Goal: Information Seeking & Learning: Learn about a topic

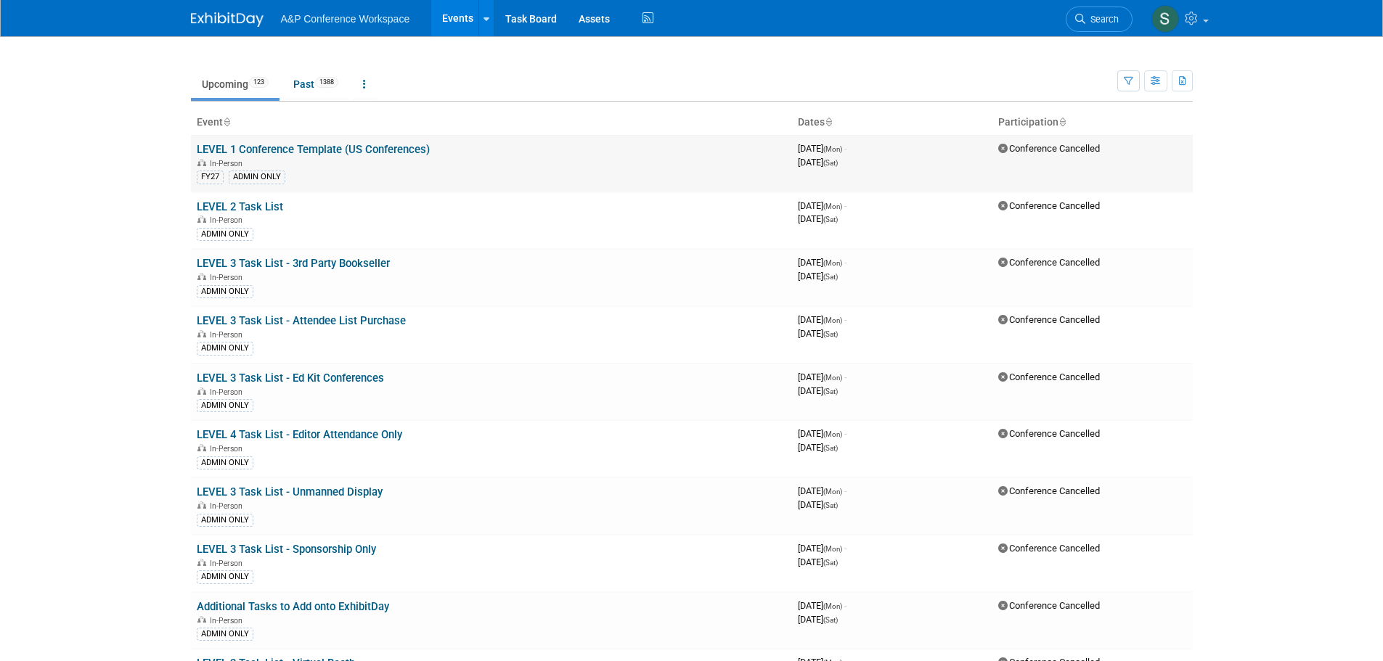
click at [369, 141] on td "LEVEL 1 Conference Template (US Conferences) In-Person FY27 ADMIN ONLY" at bounding box center [491, 163] width 601 height 57
click at [369, 150] on link "LEVEL 1 Conference Template (US Conferences)" at bounding box center [313, 149] width 233 height 13
click at [292, 83] on link "Past 1388" at bounding box center [315, 84] width 67 height 28
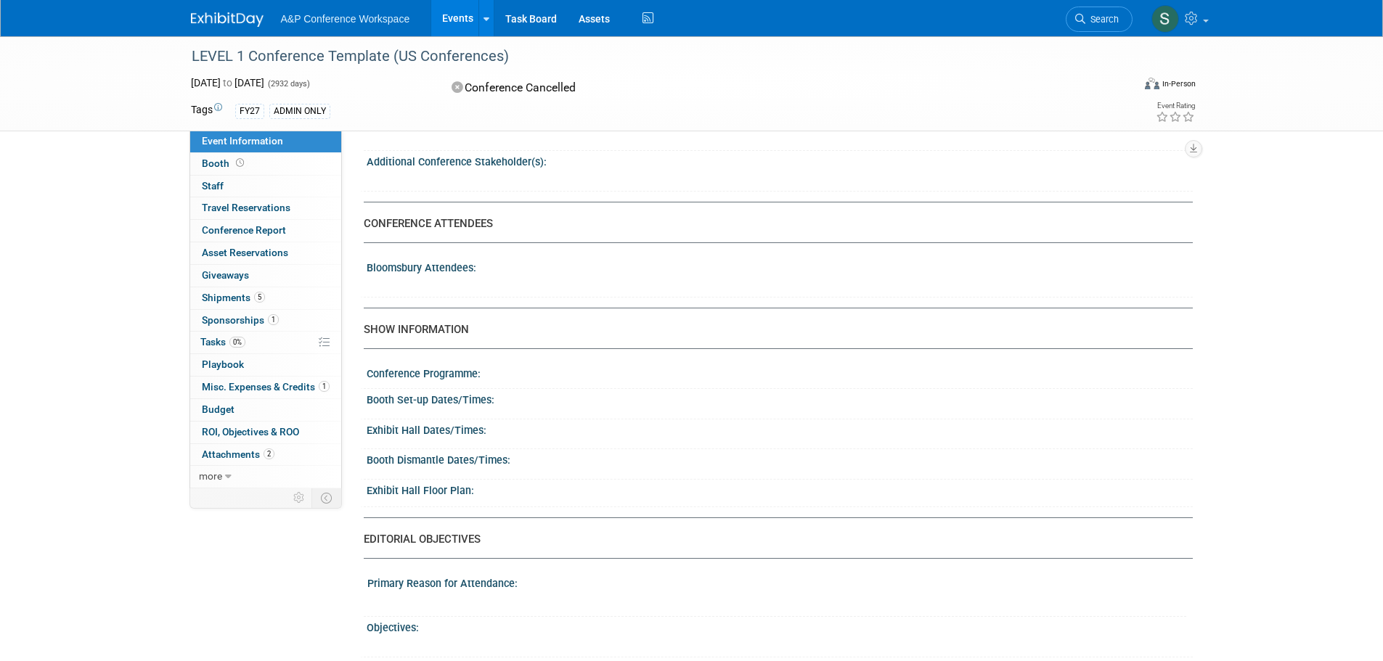
scroll to position [799, 0]
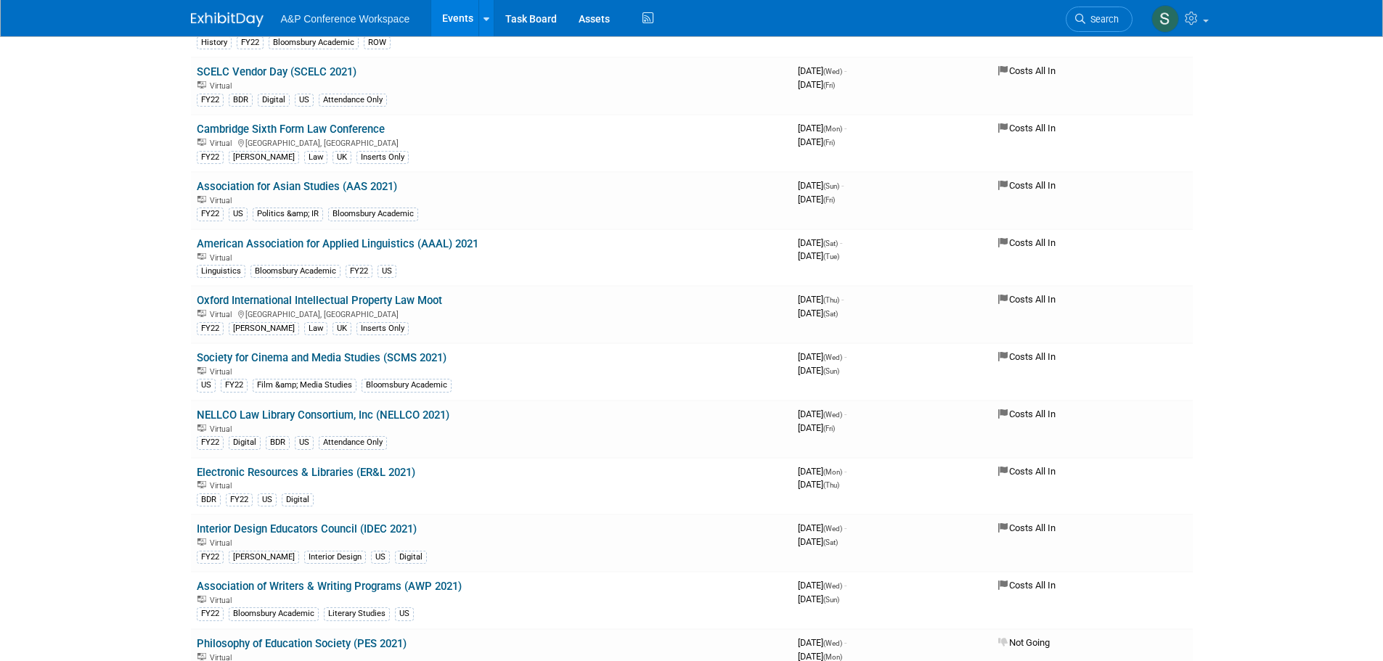
scroll to position [74235, 0]
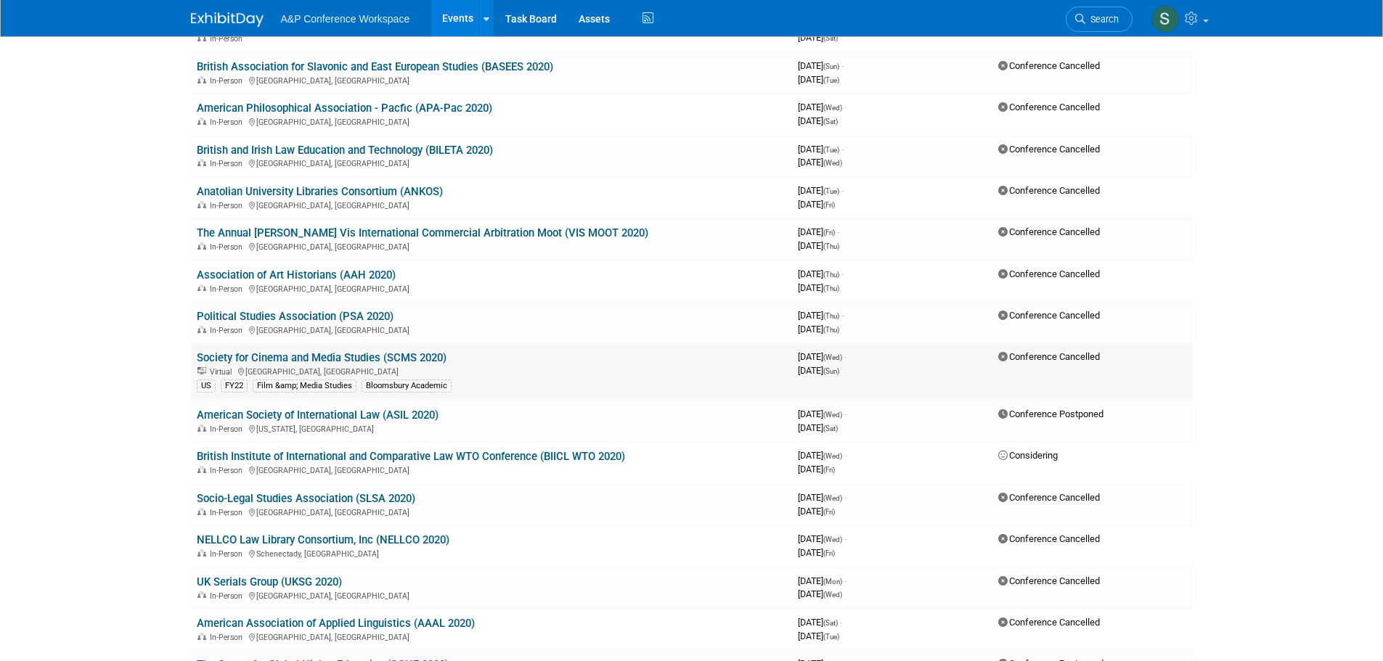
click at [258, 351] on link "Society for Cinema and Media Studies (SCMS 2020)" at bounding box center [322, 357] width 250 height 13
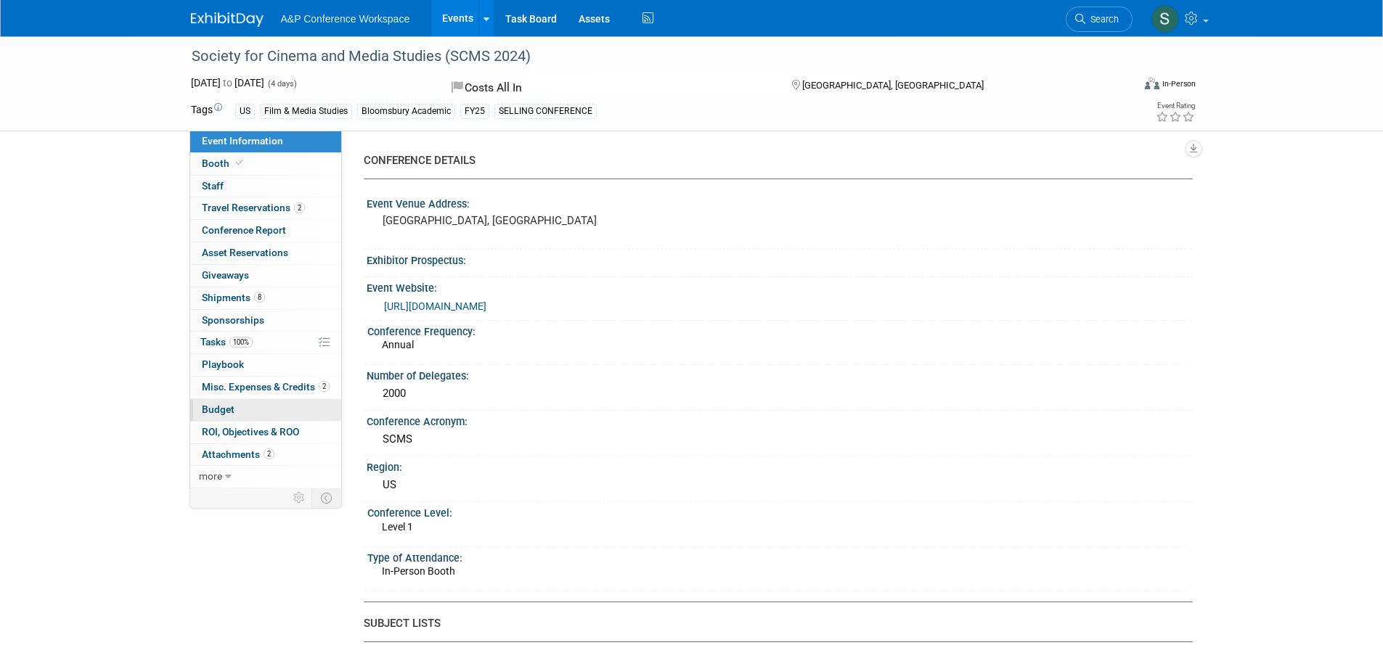
click at [247, 405] on link "Budget" at bounding box center [265, 410] width 151 height 22
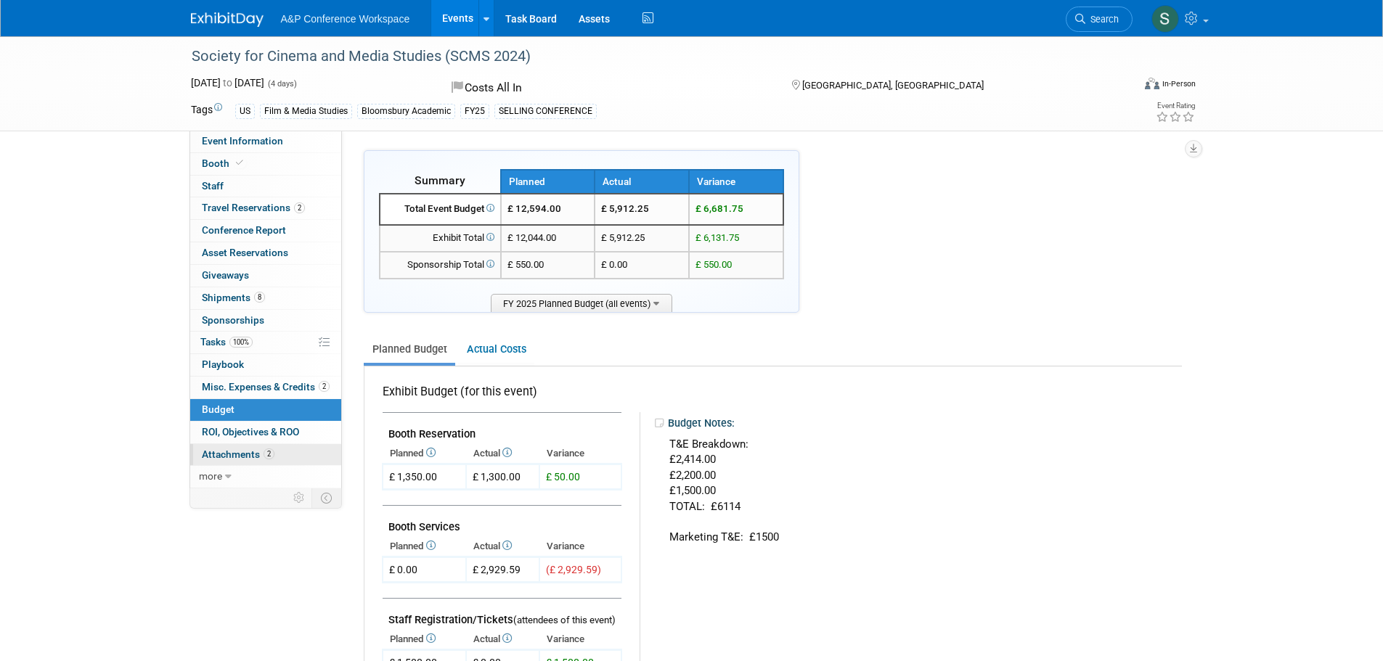
click at [253, 456] on span "Attachments 2" at bounding box center [238, 455] width 73 height 12
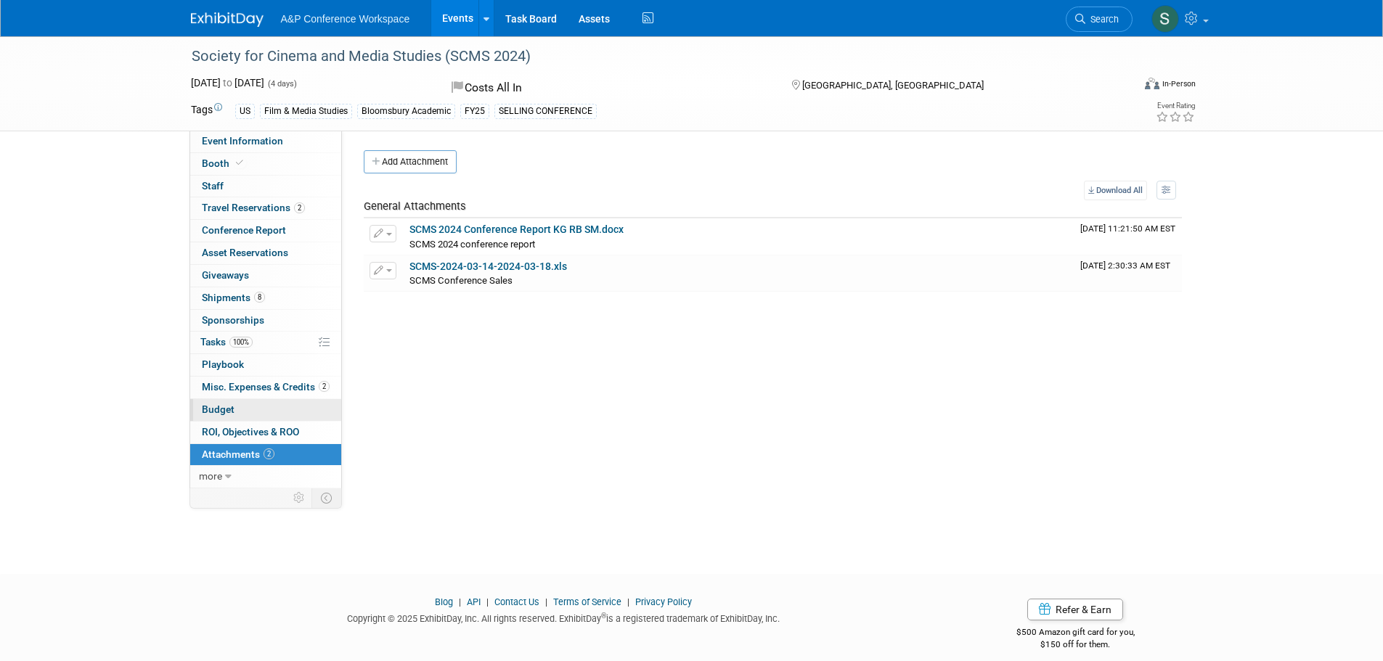
click at [260, 409] on link "Budget" at bounding box center [265, 410] width 151 height 22
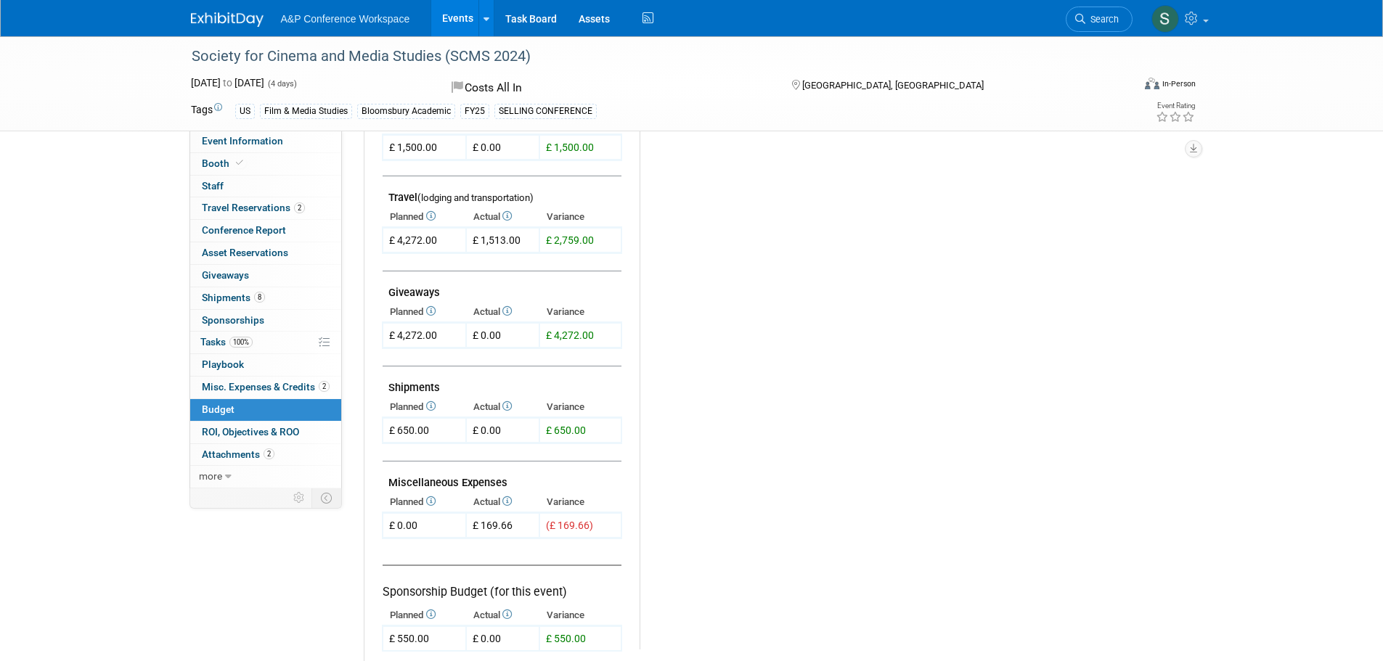
scroll to position [653, 0]
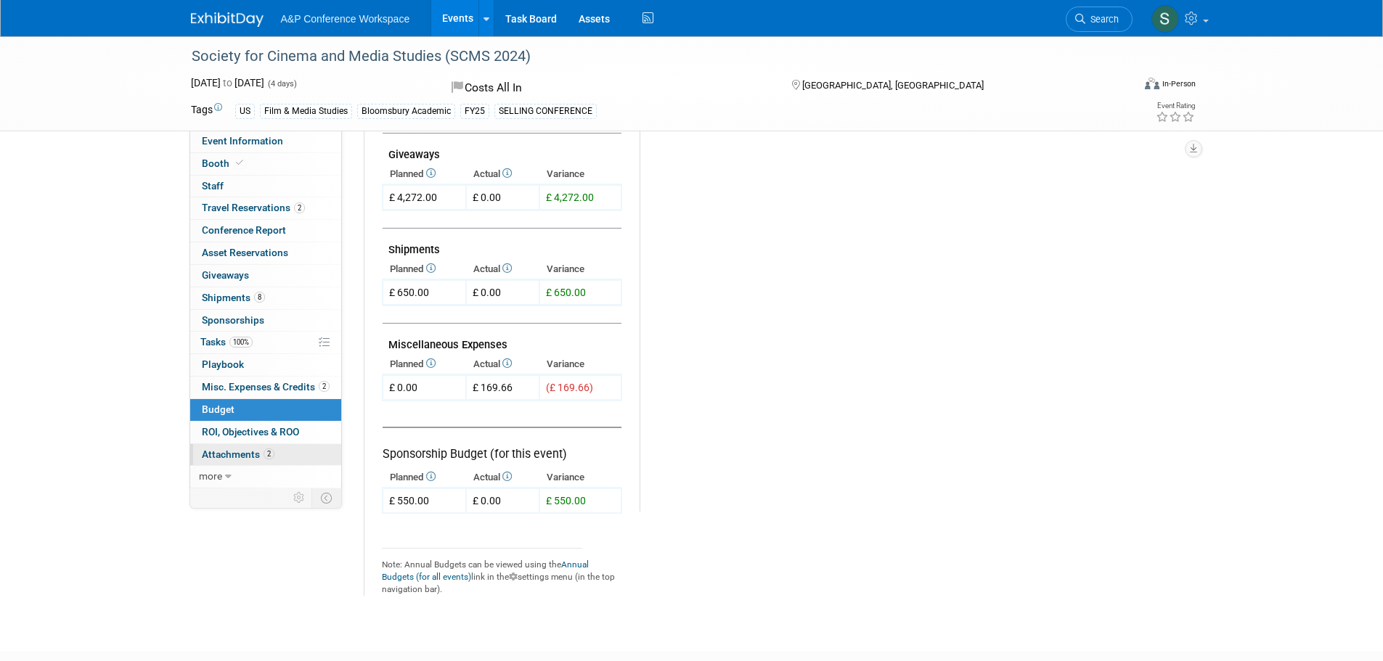
click at [250, 457] on span "Attachments 2" at bounding box center [238, 455] width 73 height 12
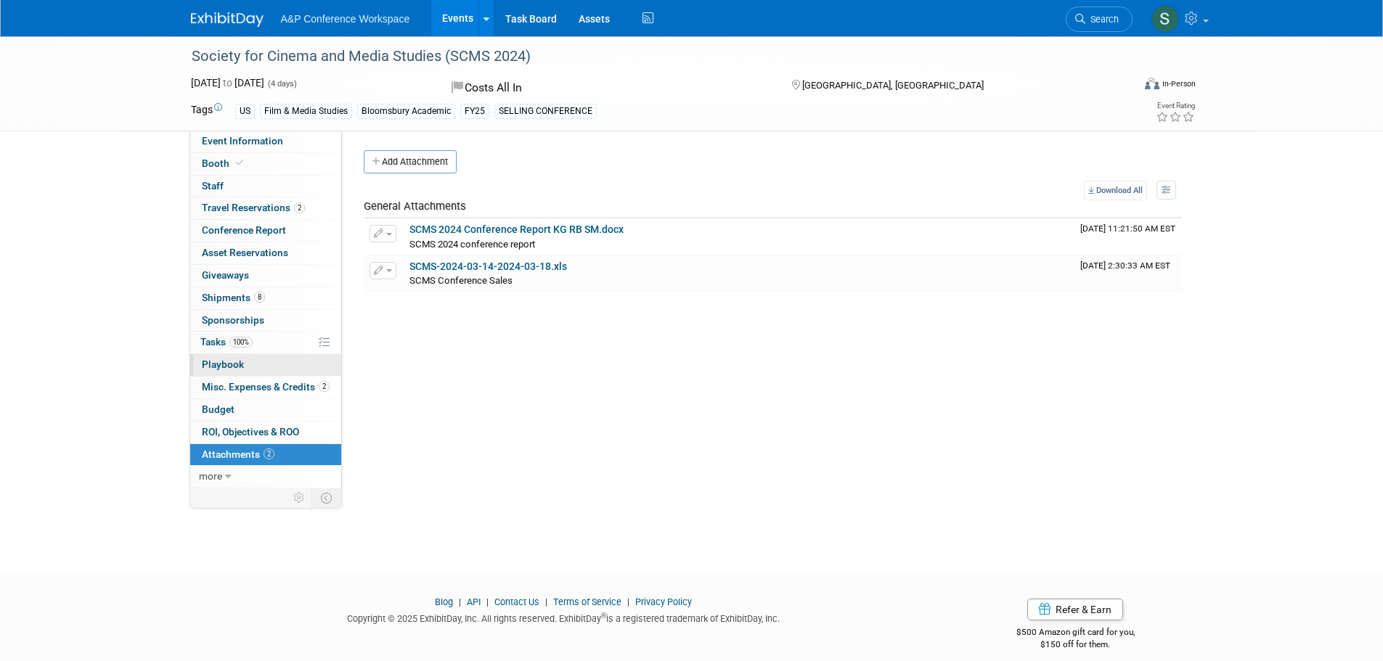
click at [288, 372] on link "0 Playbook 0" at bounding box center [265, 365] width 151 height 22
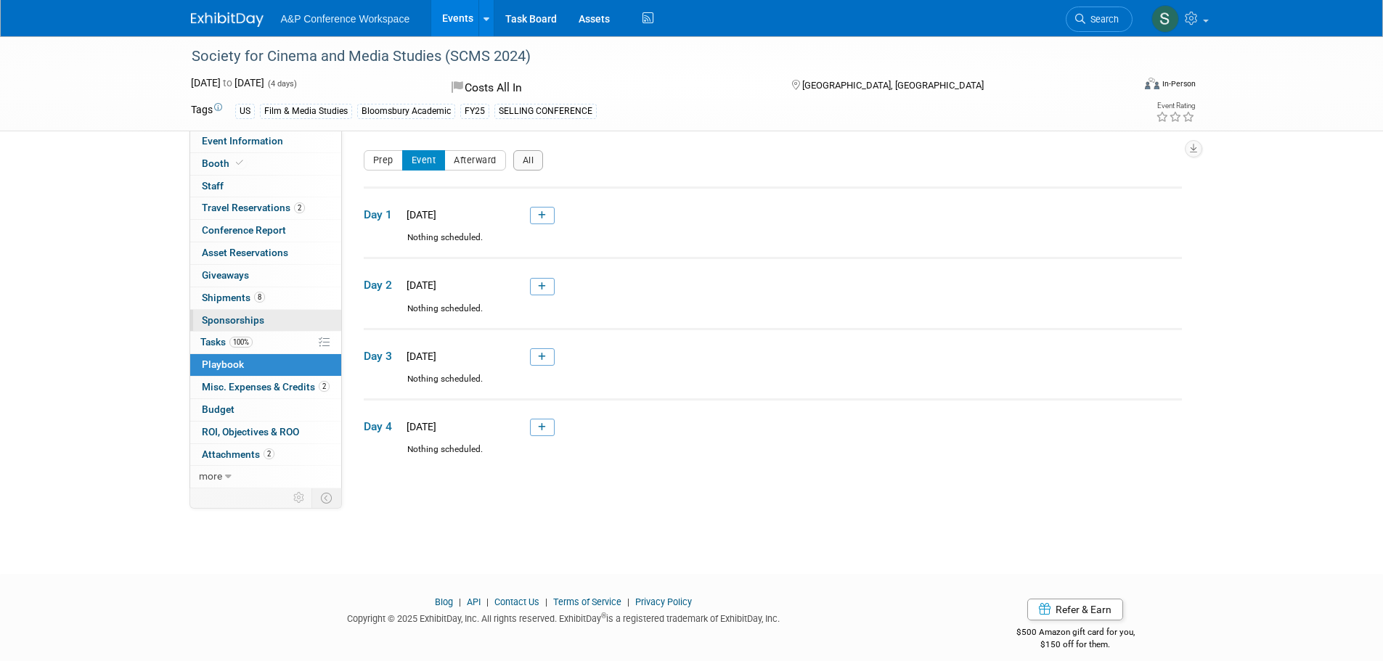
click at [297, 317] on link "0 Sponsorships 0" at bounding box center [265, 321] width 151 height 22
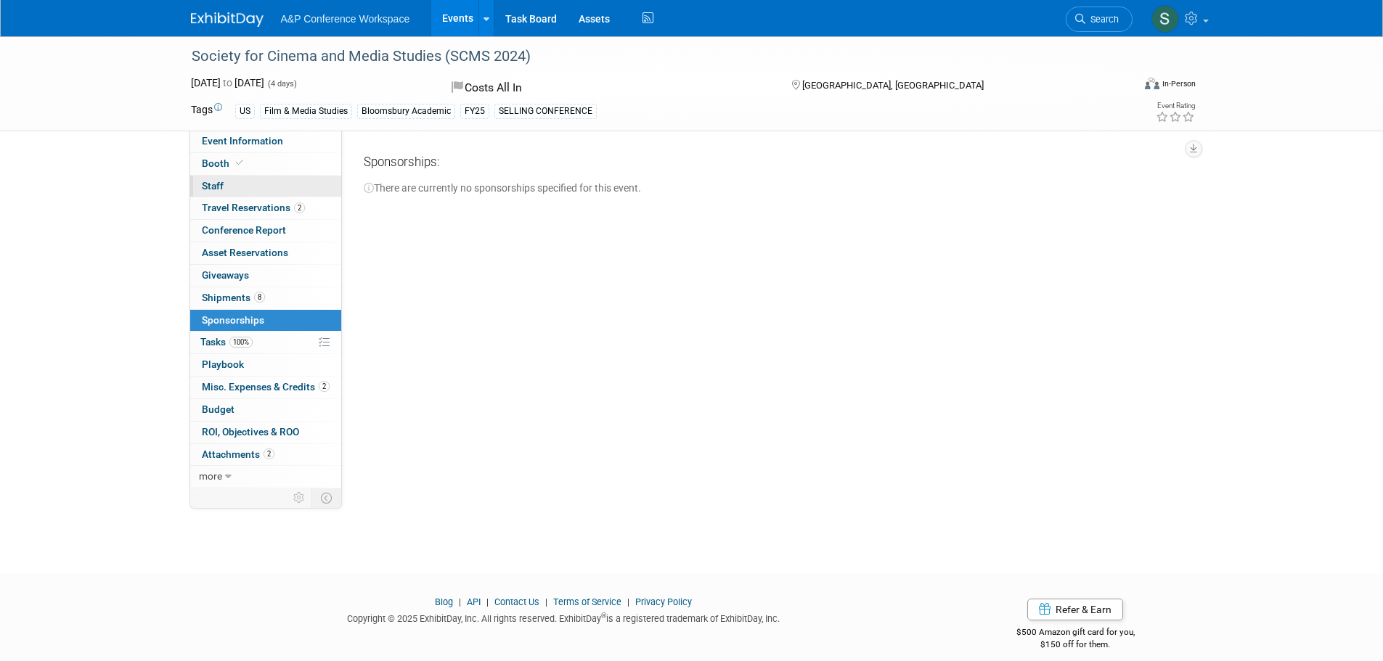
click at [298, 182] on link "0 Staff 0" at bounding box center [265, 187] width 151 height 22
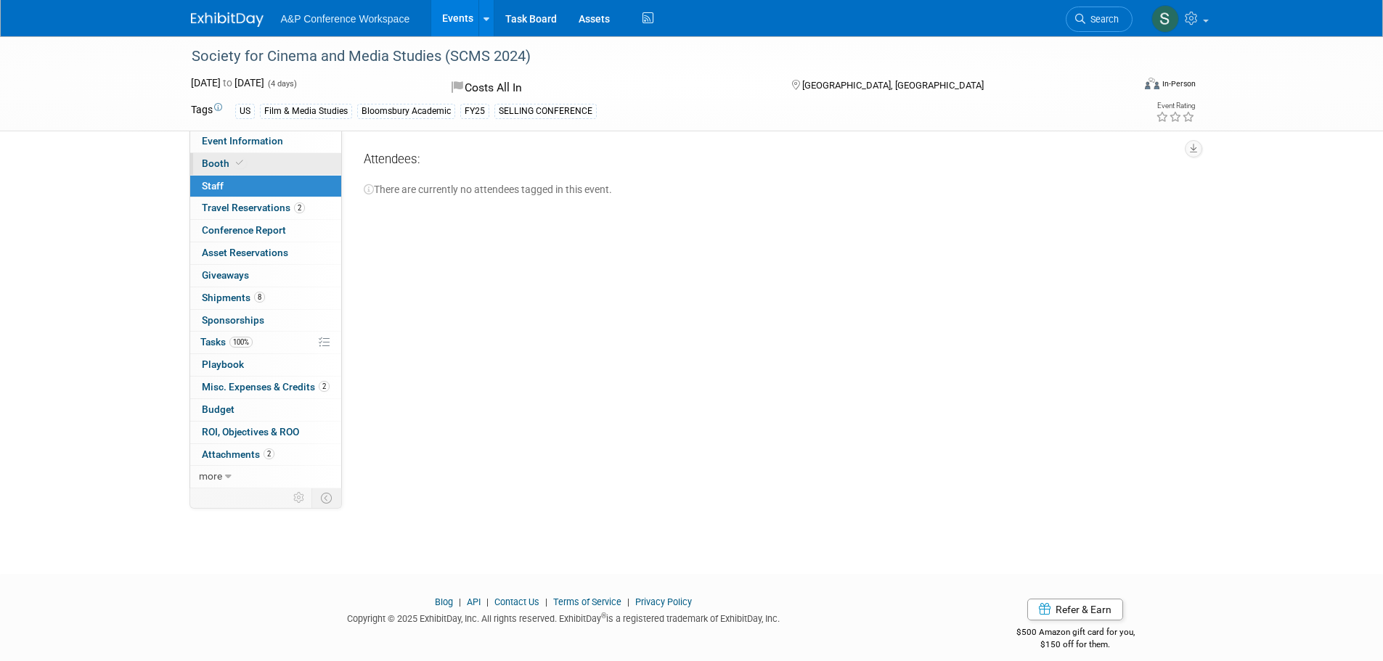
click at [300, 160] on link "Booth" at bounding box center [265, 164] width 151 height 22
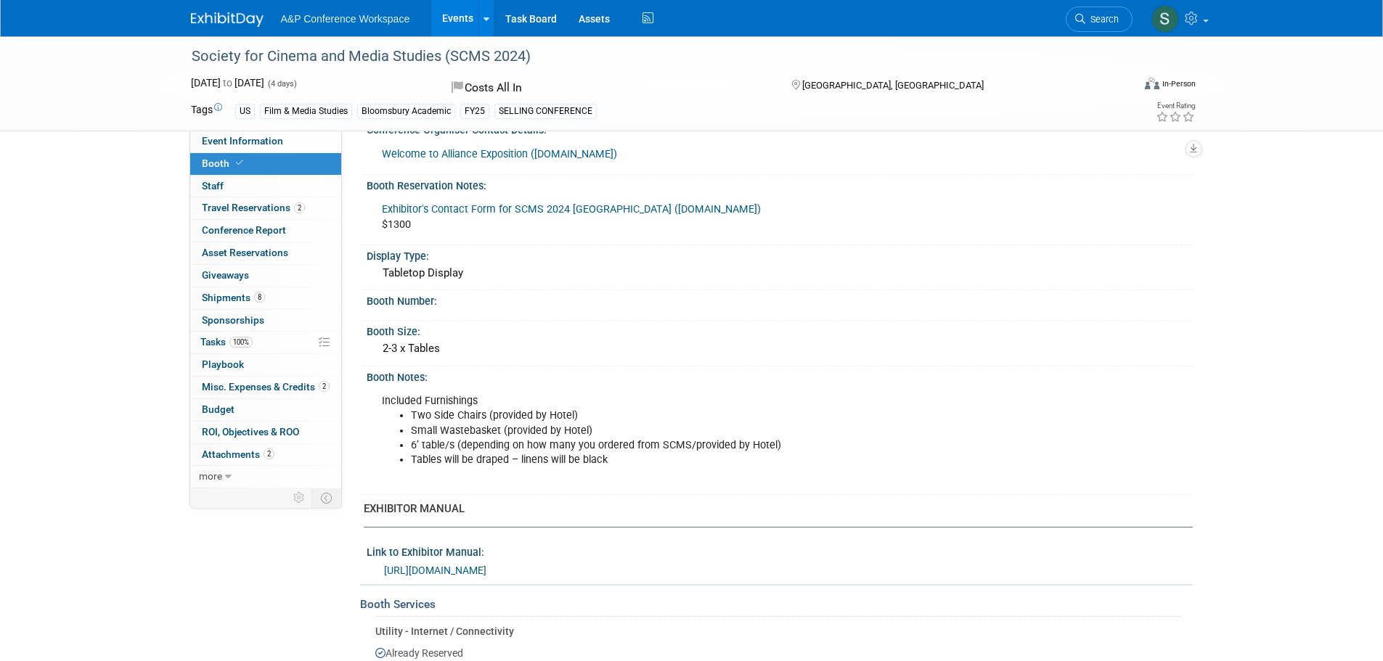
scroll to position [218, 0]
